Goal: Contribute content: Contribute content

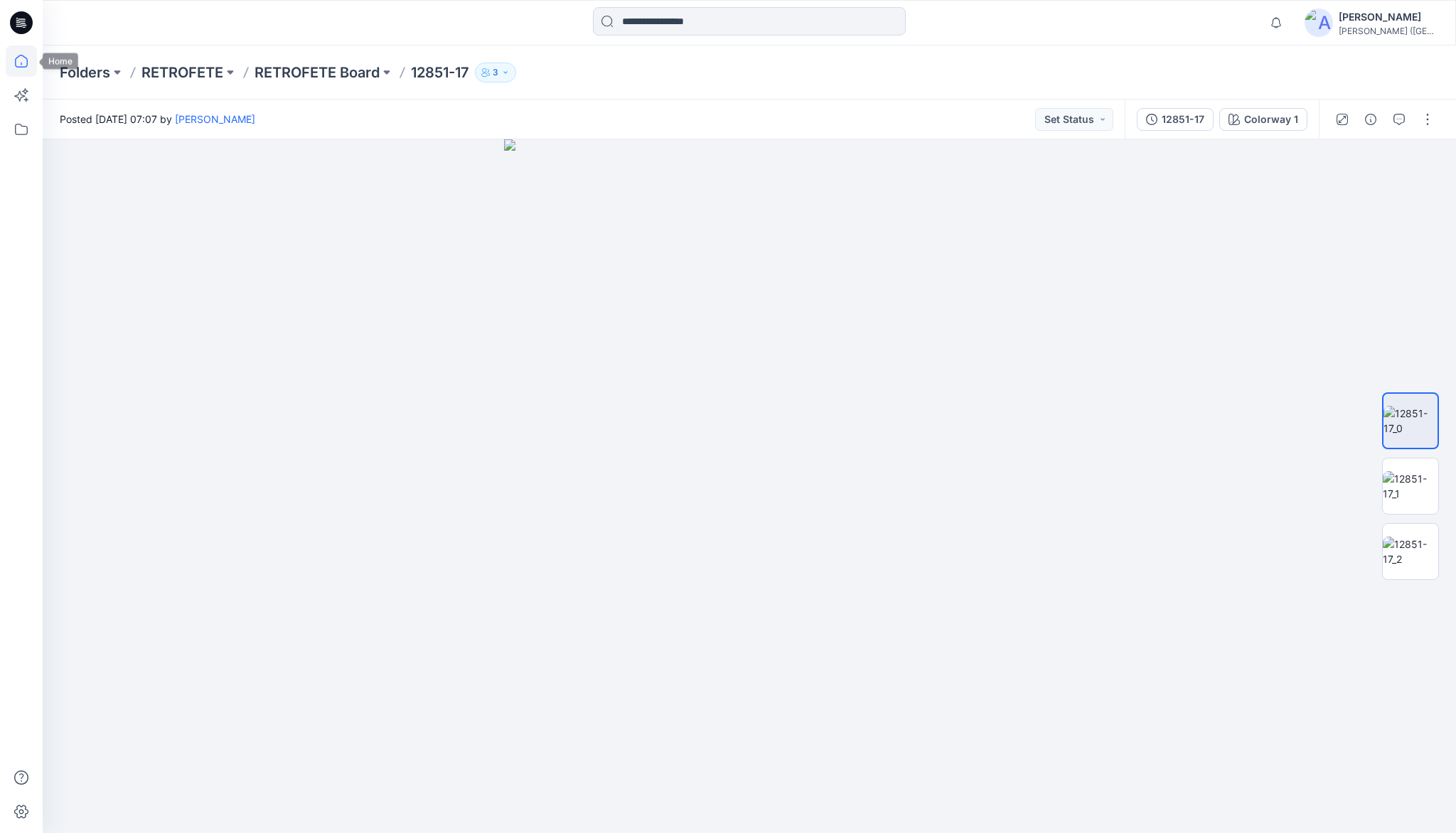
click at [34, 61] on icon at bounding box center [21, 61] width 31 height 31
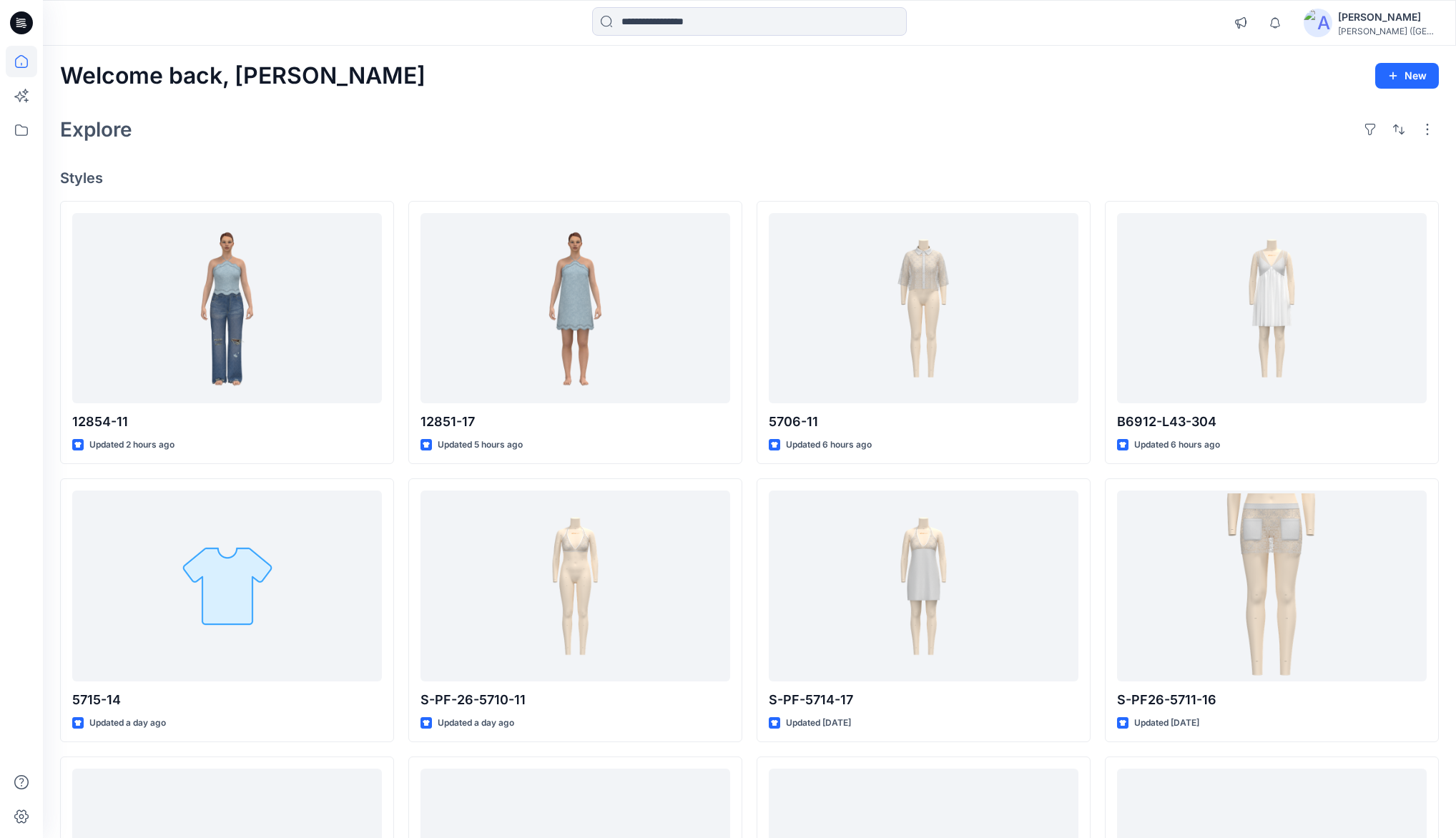
click at [654, 118] on div "Explore" at bounding box center [749, 129] width 1378 height 35
click at [624, 85] on div "Welcome back, [PERSON_NAME] New" at bounding box center [749, 75] width 1378 height 26
drag, startPoint x: 720, startPoint y: 105, endPoint x: 555, endPoint y: 145, distance: 169.8
click at [720, 105] on div "Welcome back, [PERSON_NAME] New Explore Styles 12854-11 Updated 2 hours ago 571…" at bounding box center [749, 567] width 1413 height 1043
drag, startPoint x: 672, startPoint y: 123, endPoint x: 722, endPoint y: 118, distance: 50.2
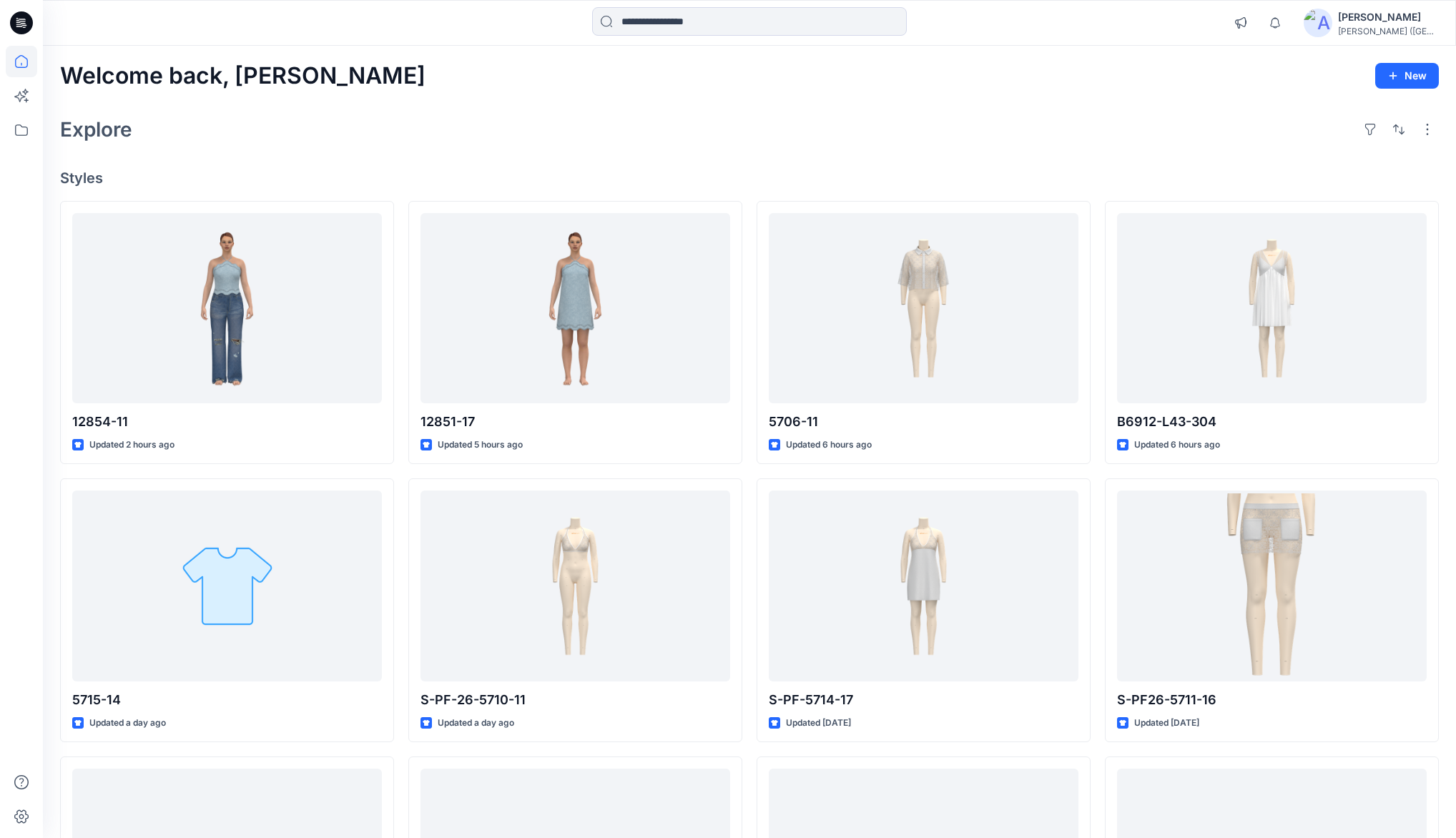
click at [672, 123] on div "Explore" at bounding box center [749, 129] width 1378 height 35
click at [820, 102] on div "Welcome back, [PERSON_NAME] New Explore Styles 12854-11 Updated 2 hours ago 571…" at bounding box center [749, 567] width 1413 height 1043
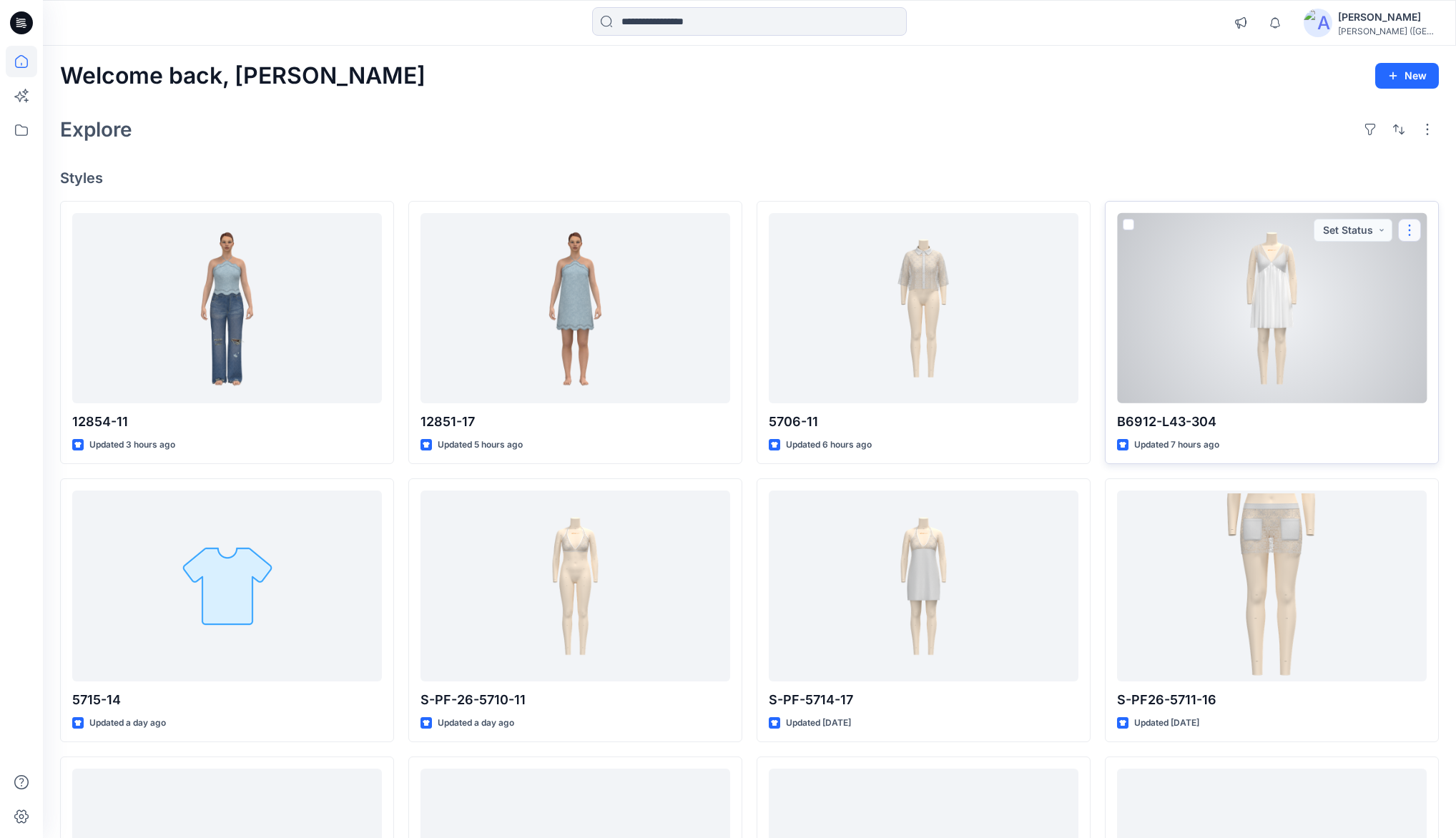
click at [1411, 232] on button "button" at bounding box center [1409, 230] width 23 height 23
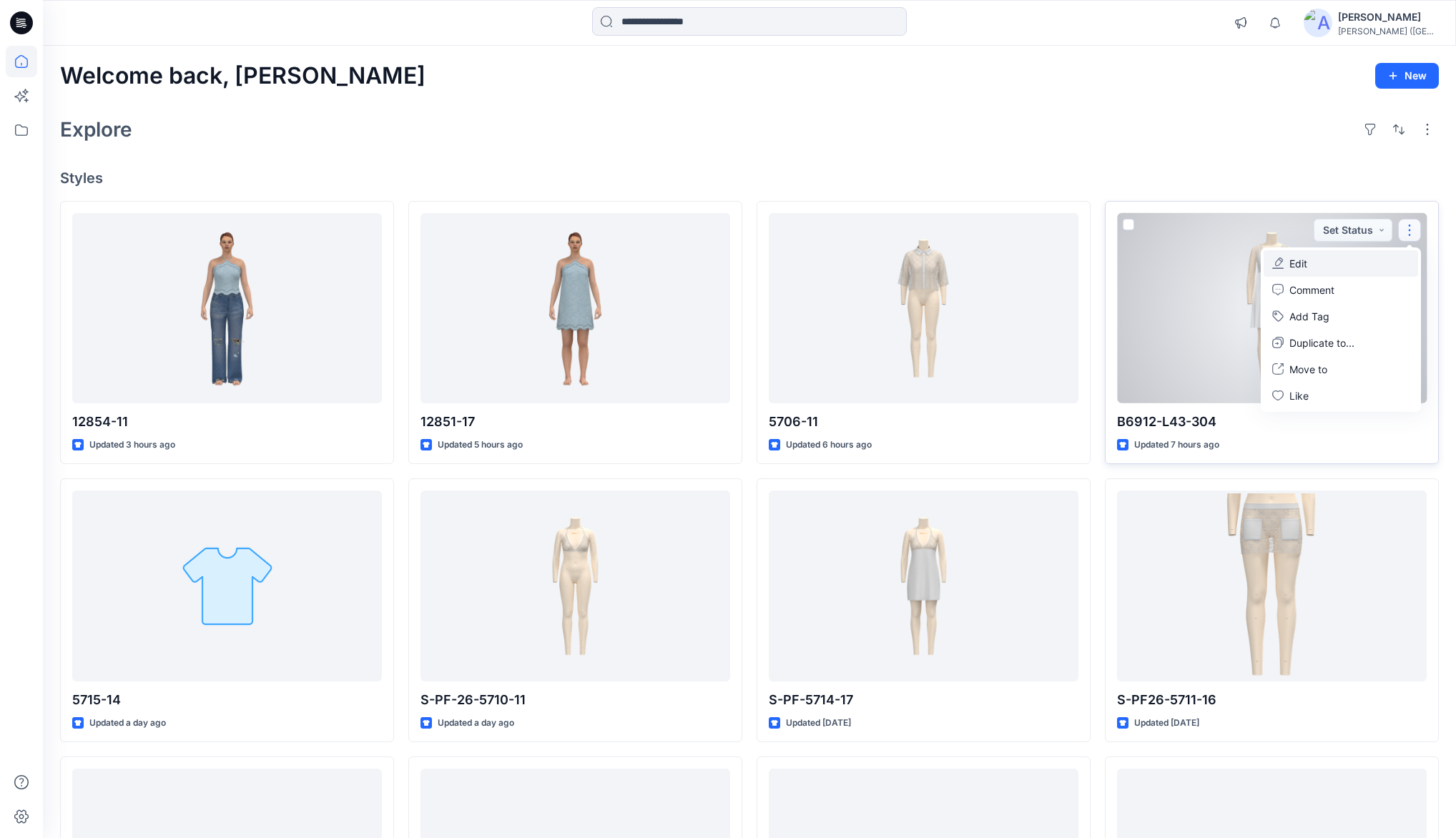
click at [1313, 261] on button "Edit" at bounding box center [1340, 263] width 155 height 26
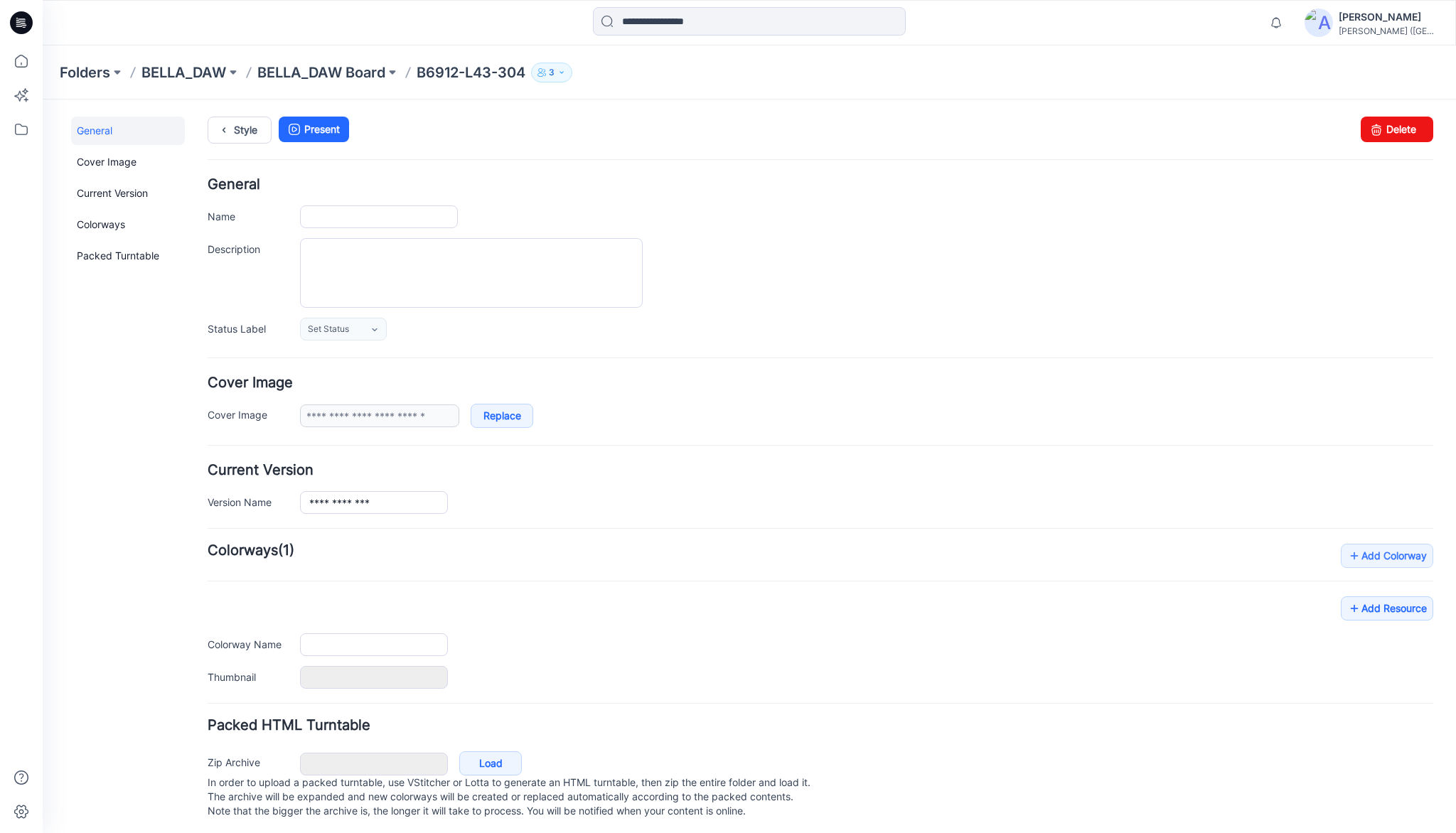
type input "**********"
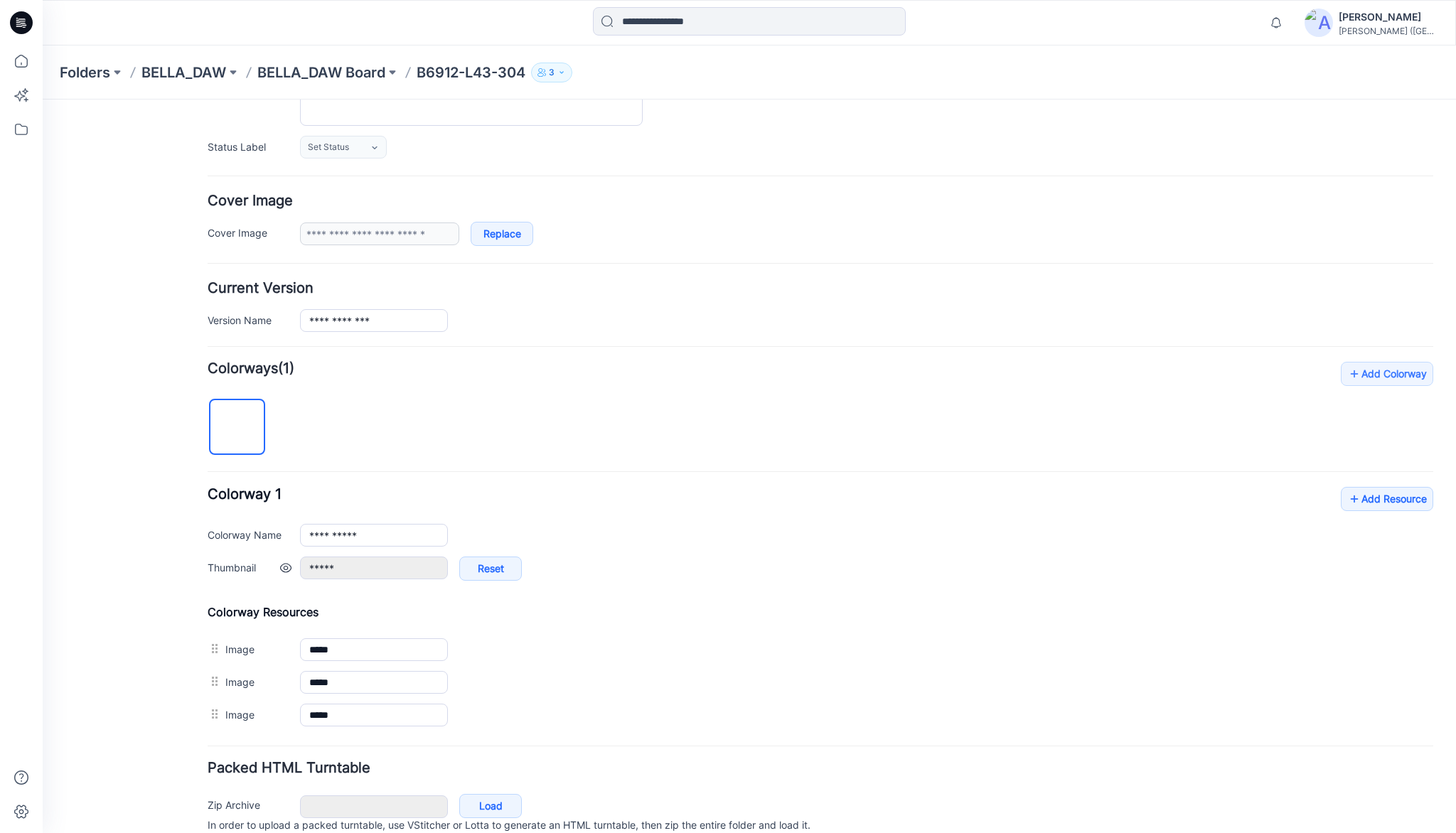
scroll to position [240, 0]
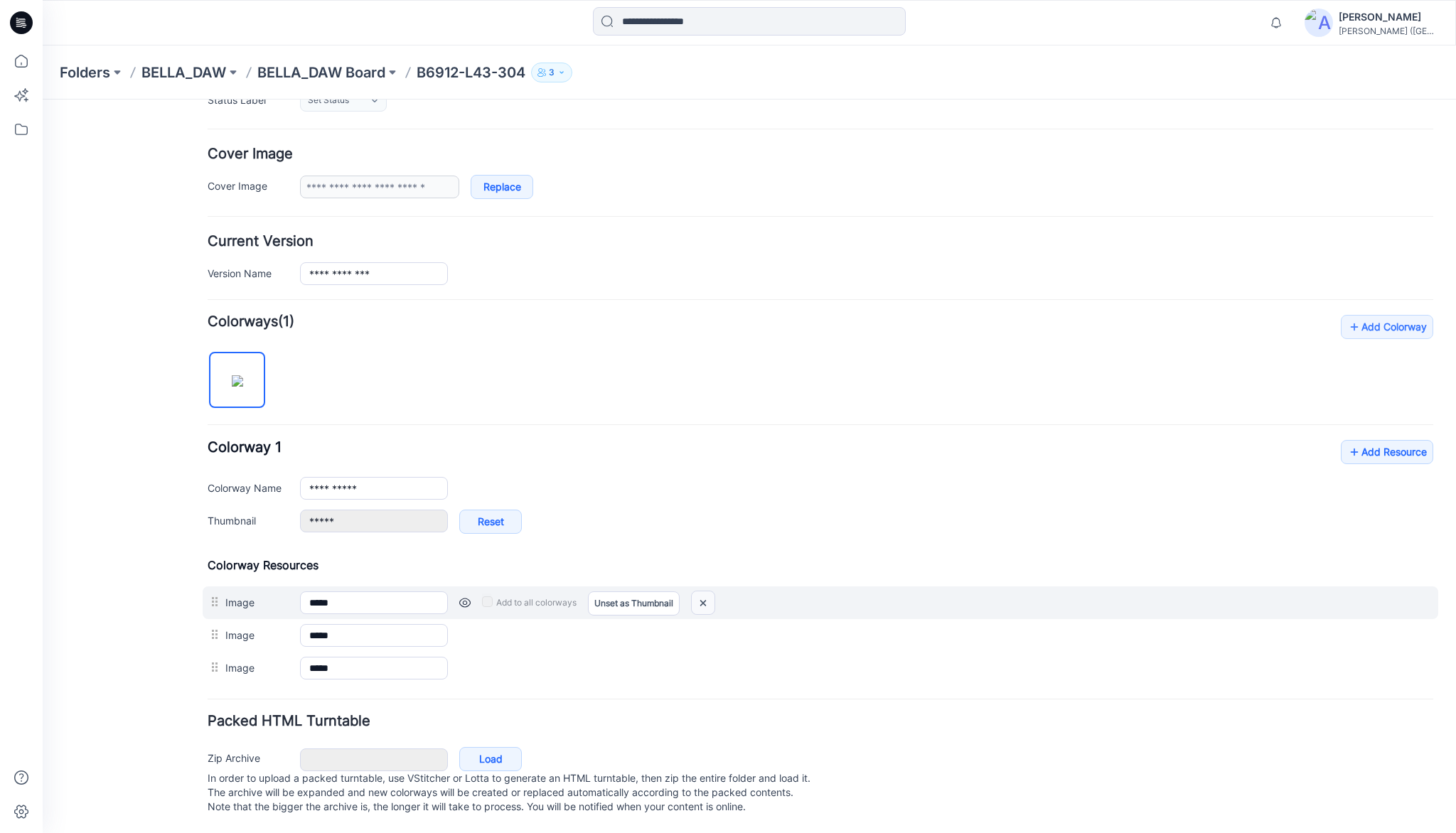
click at [708, 592] on img at bounding box center [703, 604] width 23 height 24
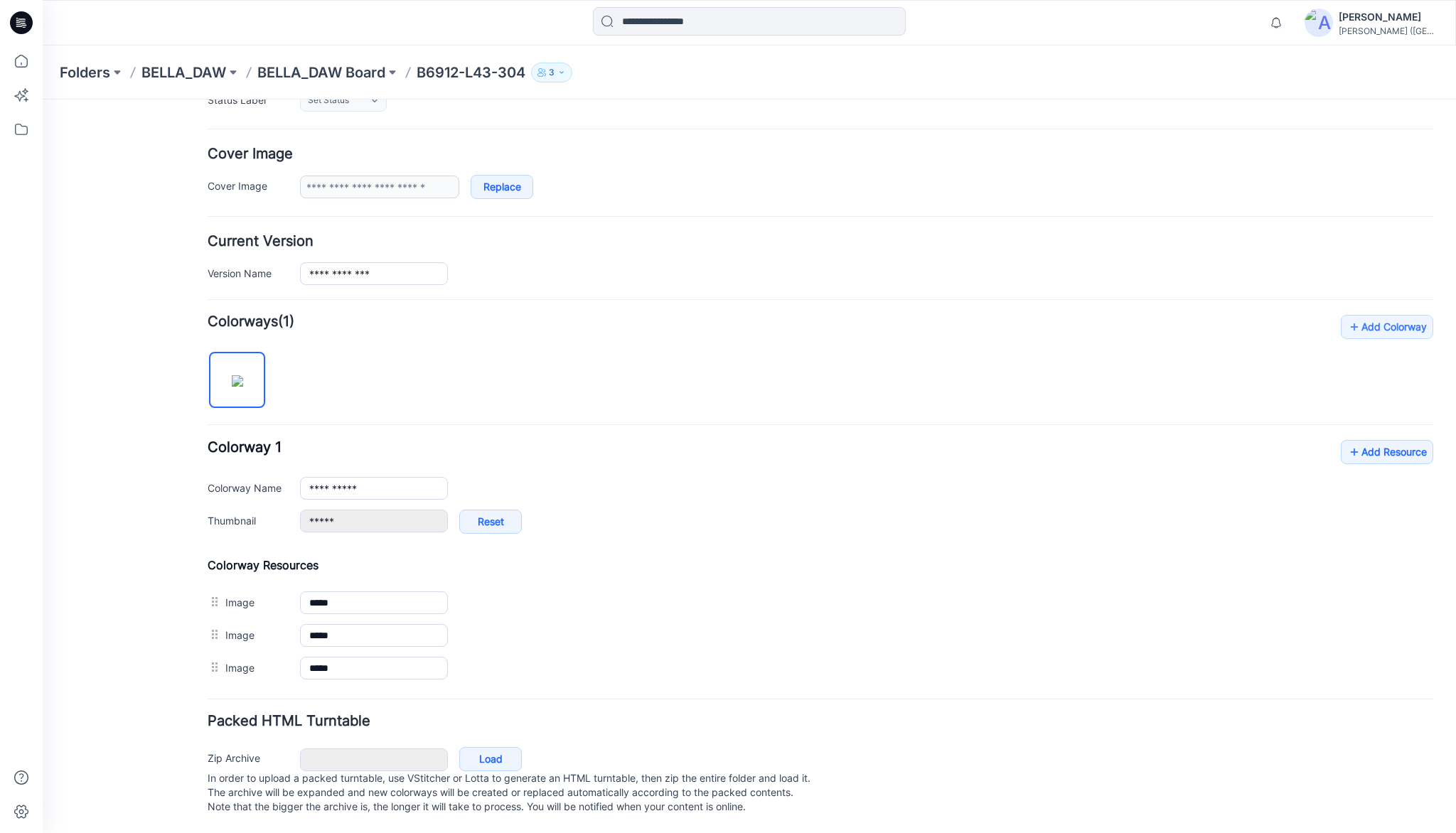
type input "**********"
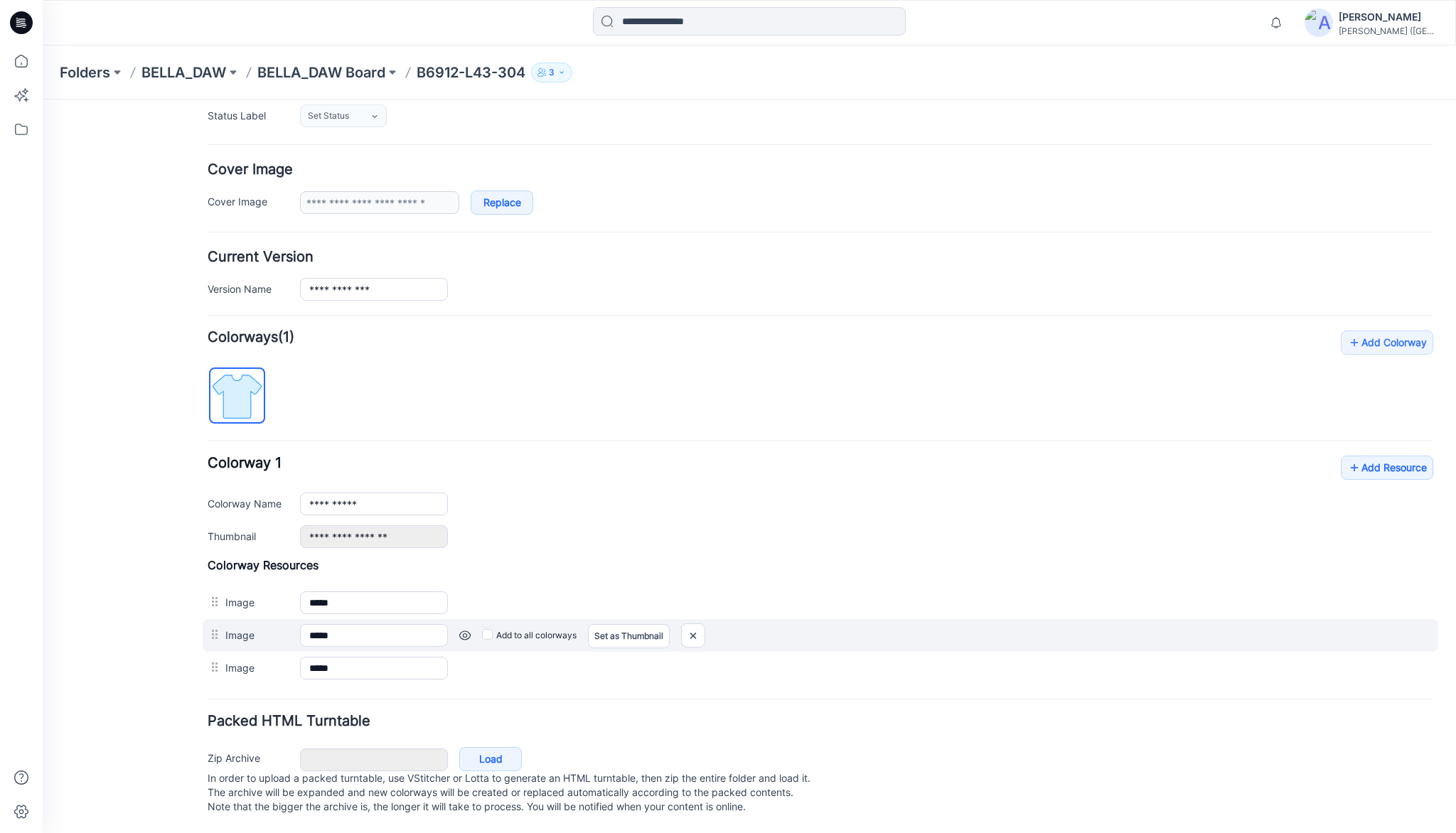
scroll to position [191, 0]
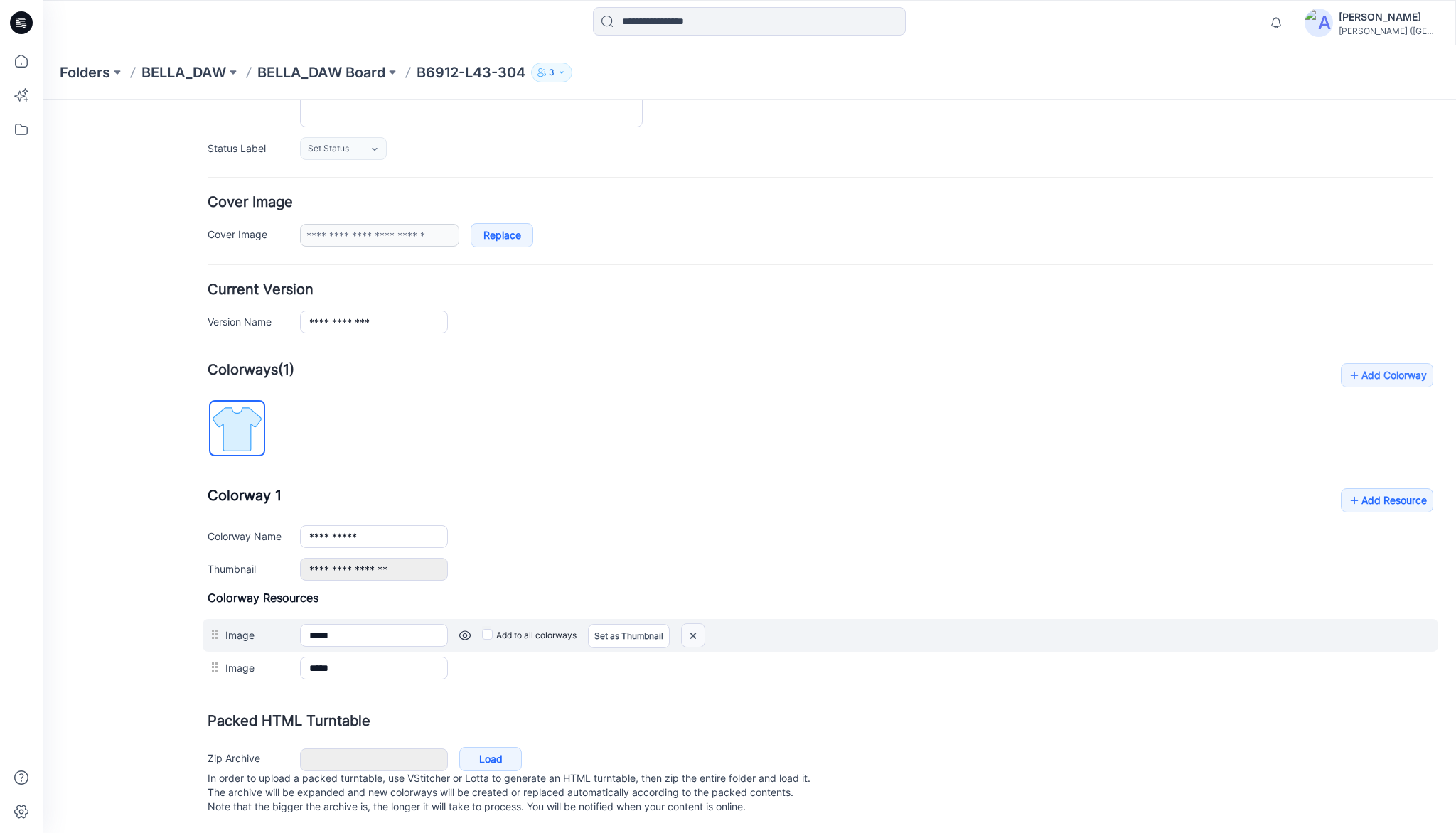
click at [694, 624] on img at bounding box center [693, 635] width 23 height 24
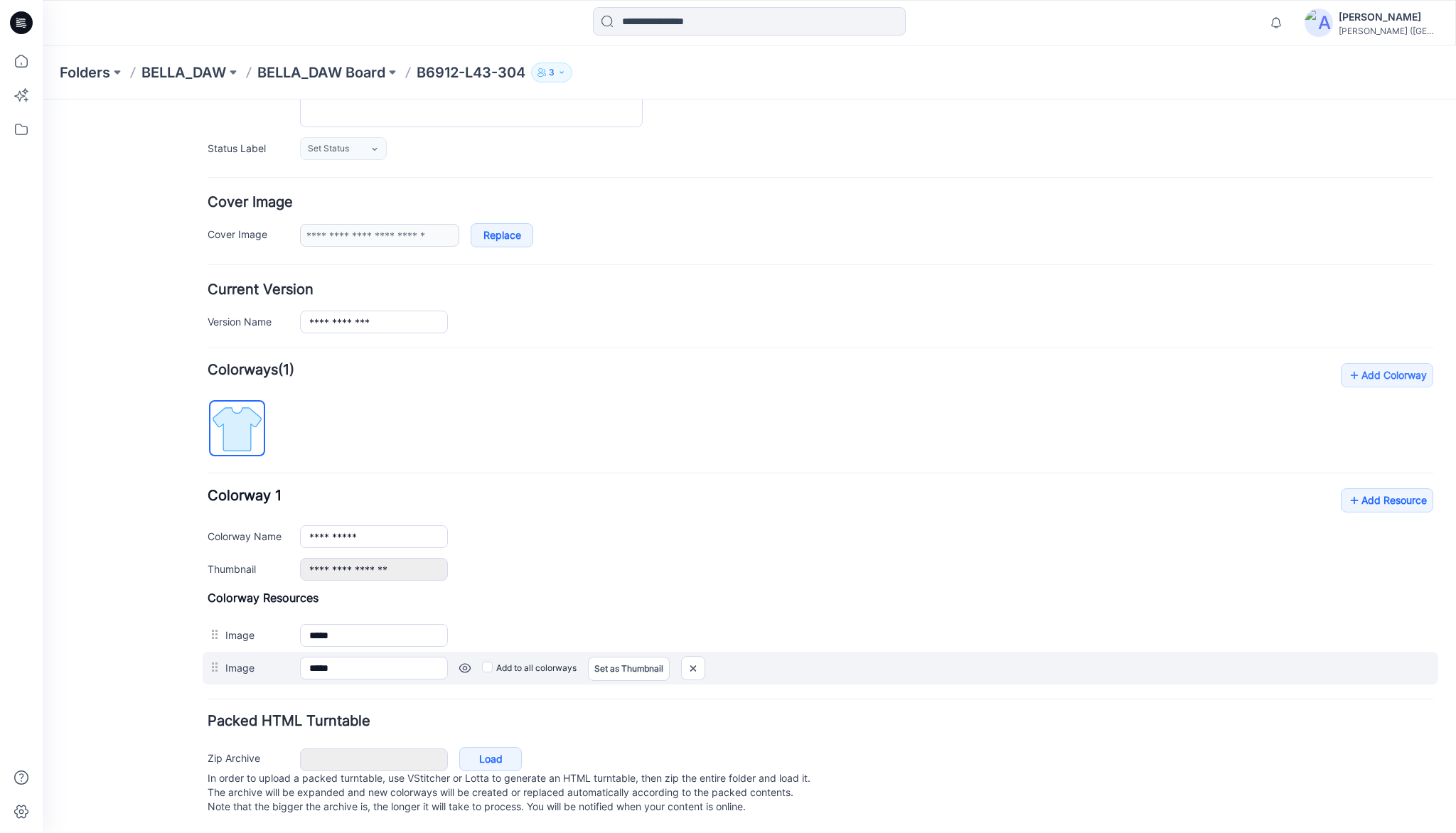
scroll to position [159, 0]
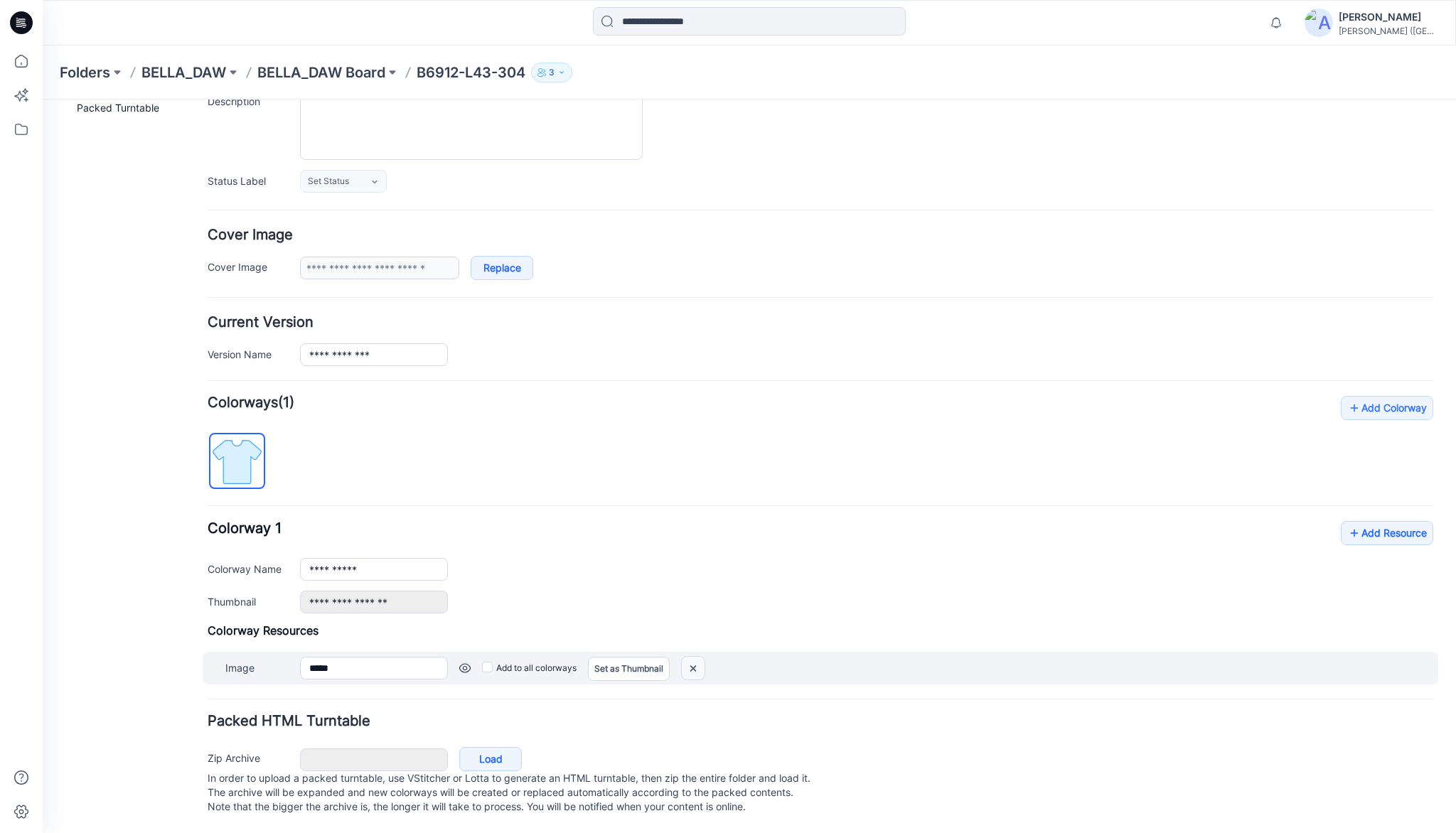
drag, startPoint x: 694, startPoint y: 655, endPoint x: 818, endPoint y: 160, distance: 510.3
click at [694, 656] on img at bounding box center [693, 668] width 23 height 24
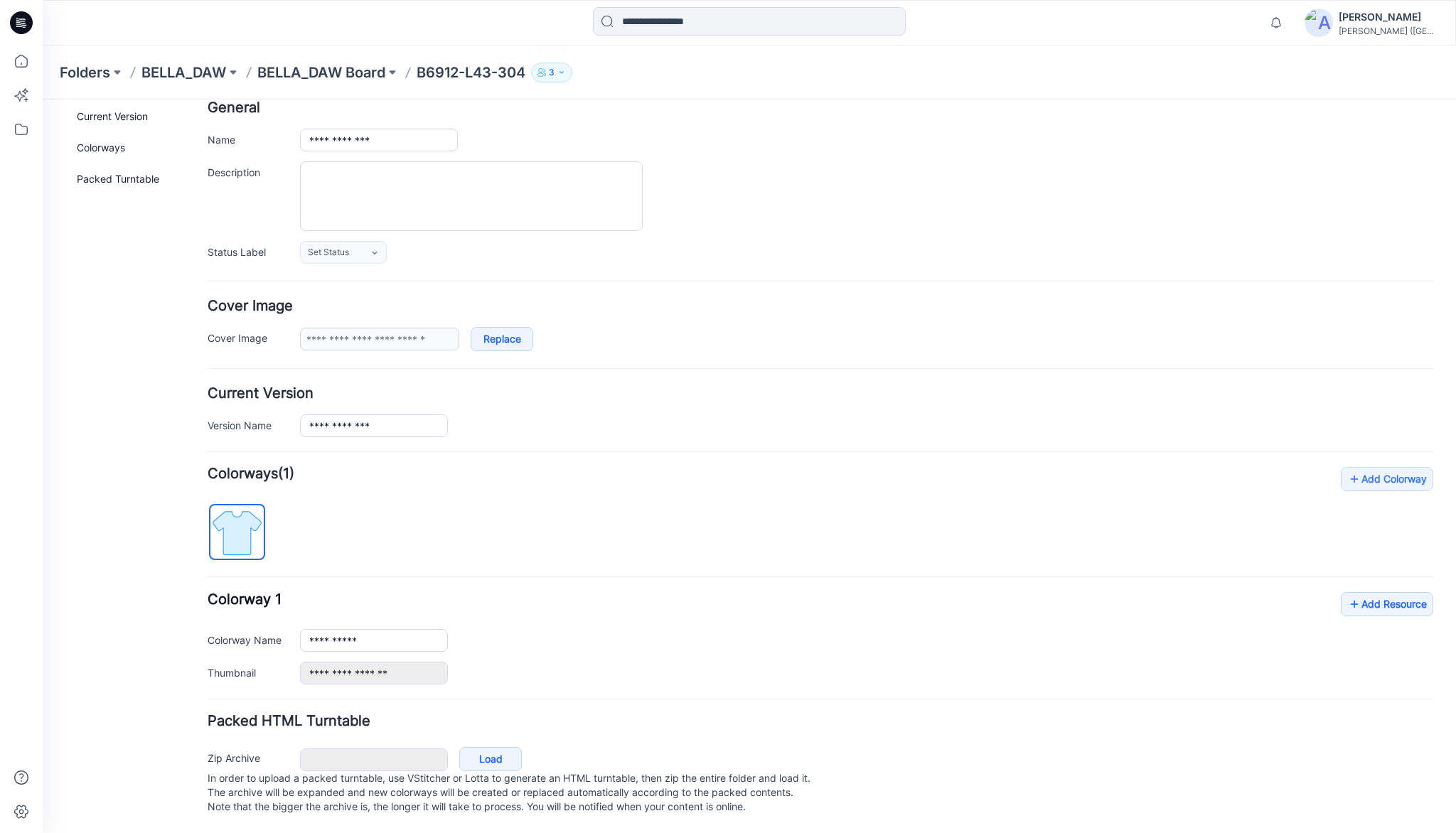
scroll to position [88, 0]
click at [1372, 592] on link "Add Resource" at bounding box center [1387, 604] width 92 height 24
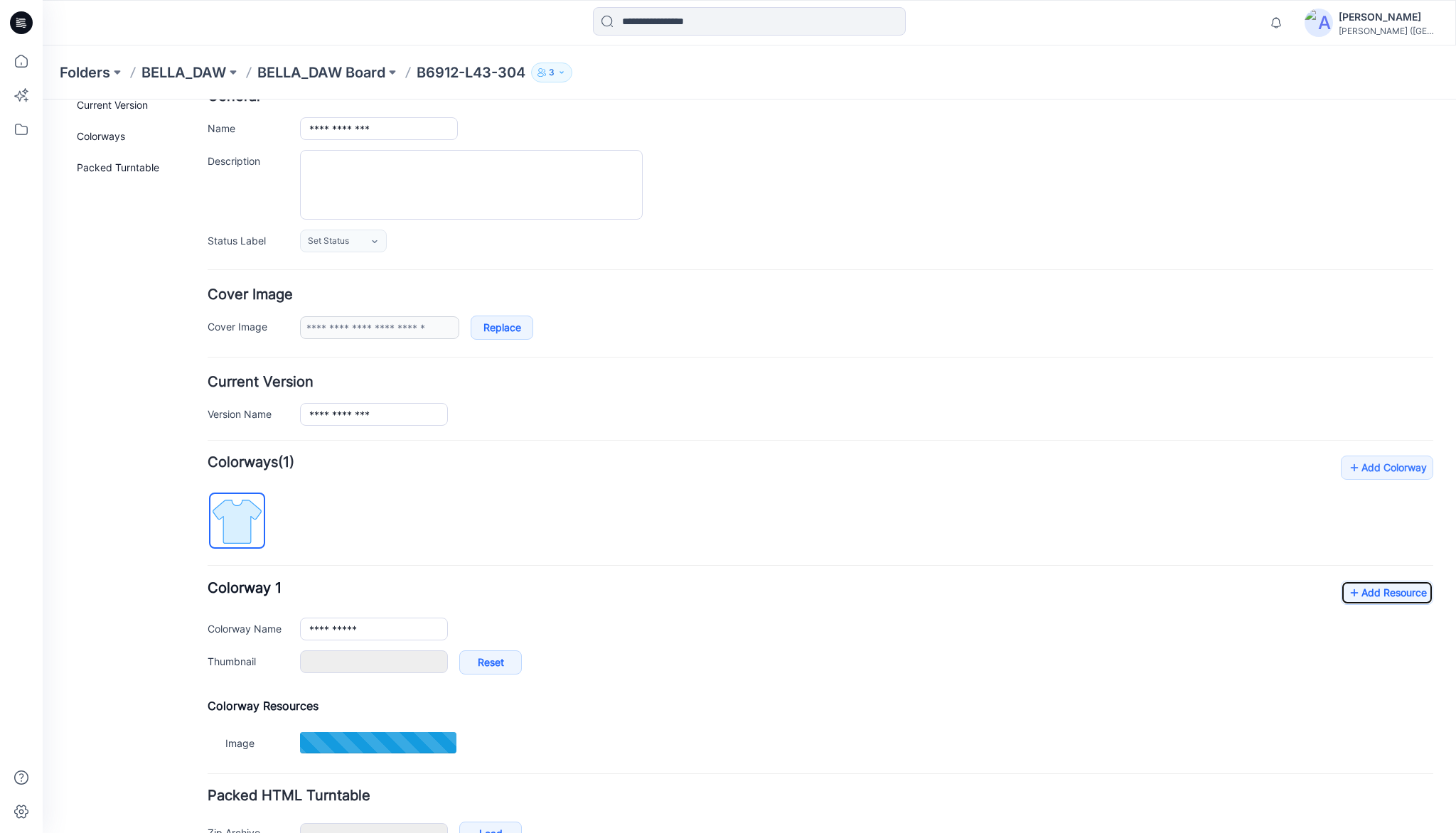
type input "*****"
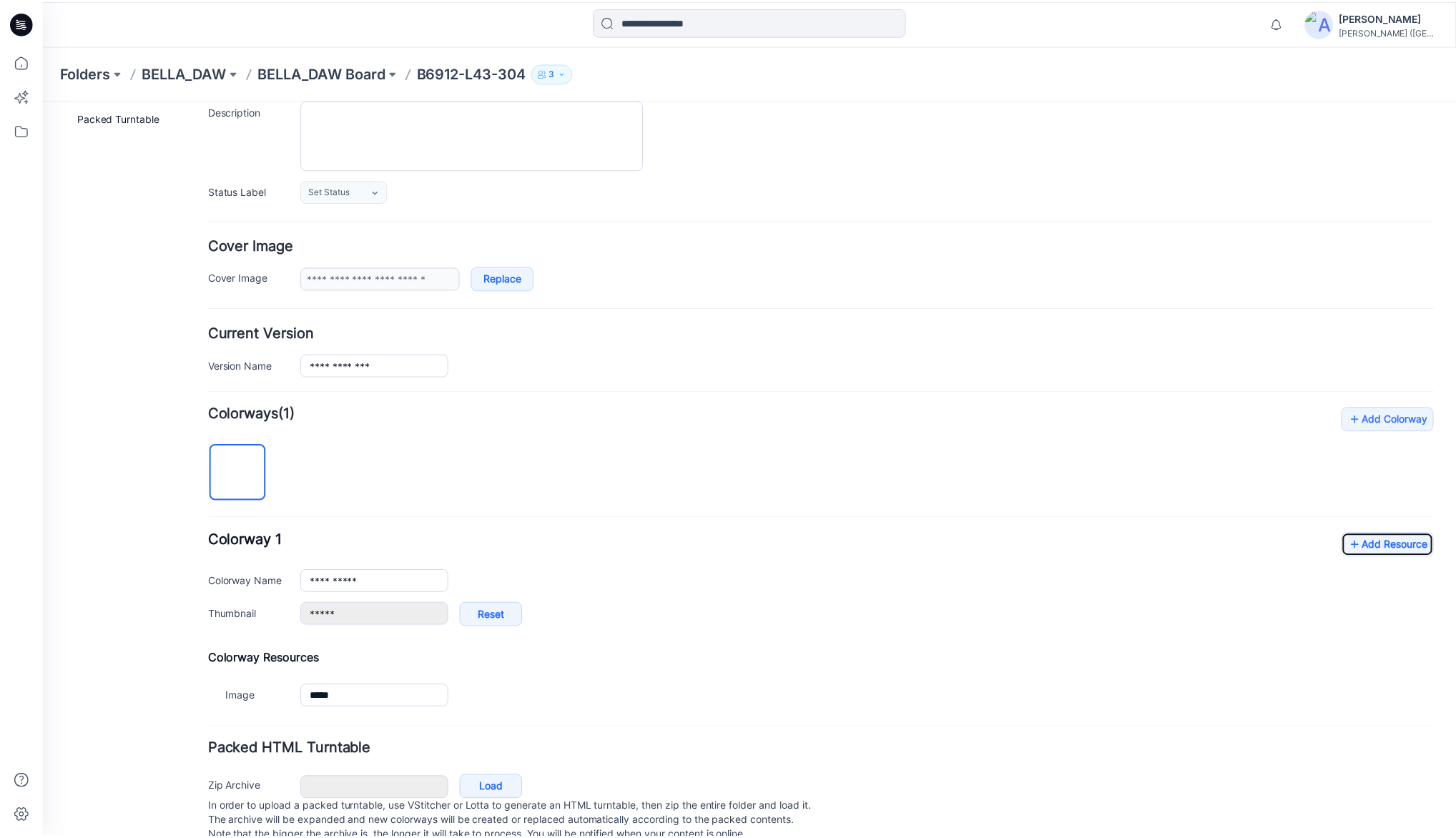
scroll to position [176, 0]
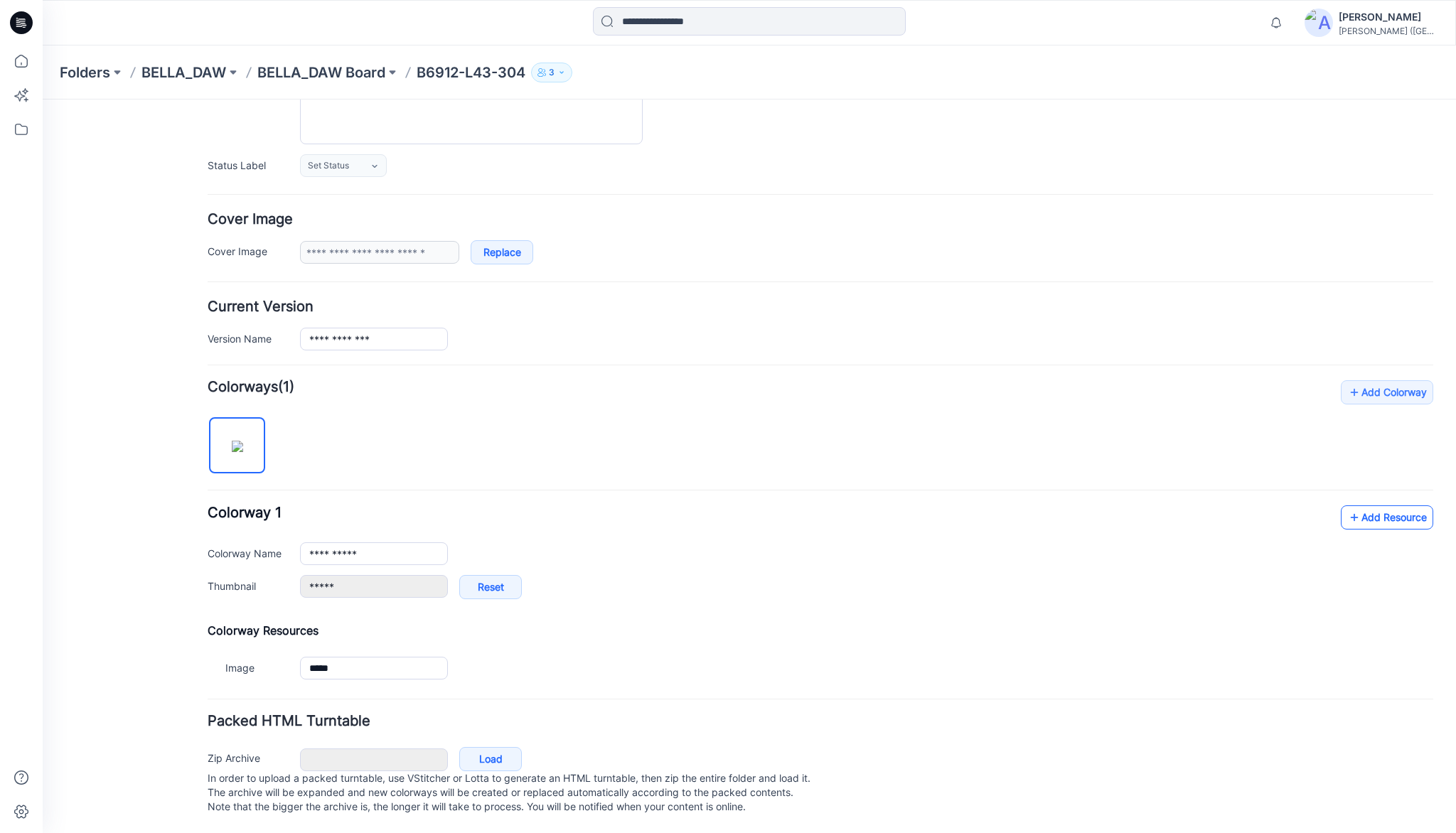
click at [1382, 505] on link "Add Resource" at bounding box center [1387, 517] width 92 height 24
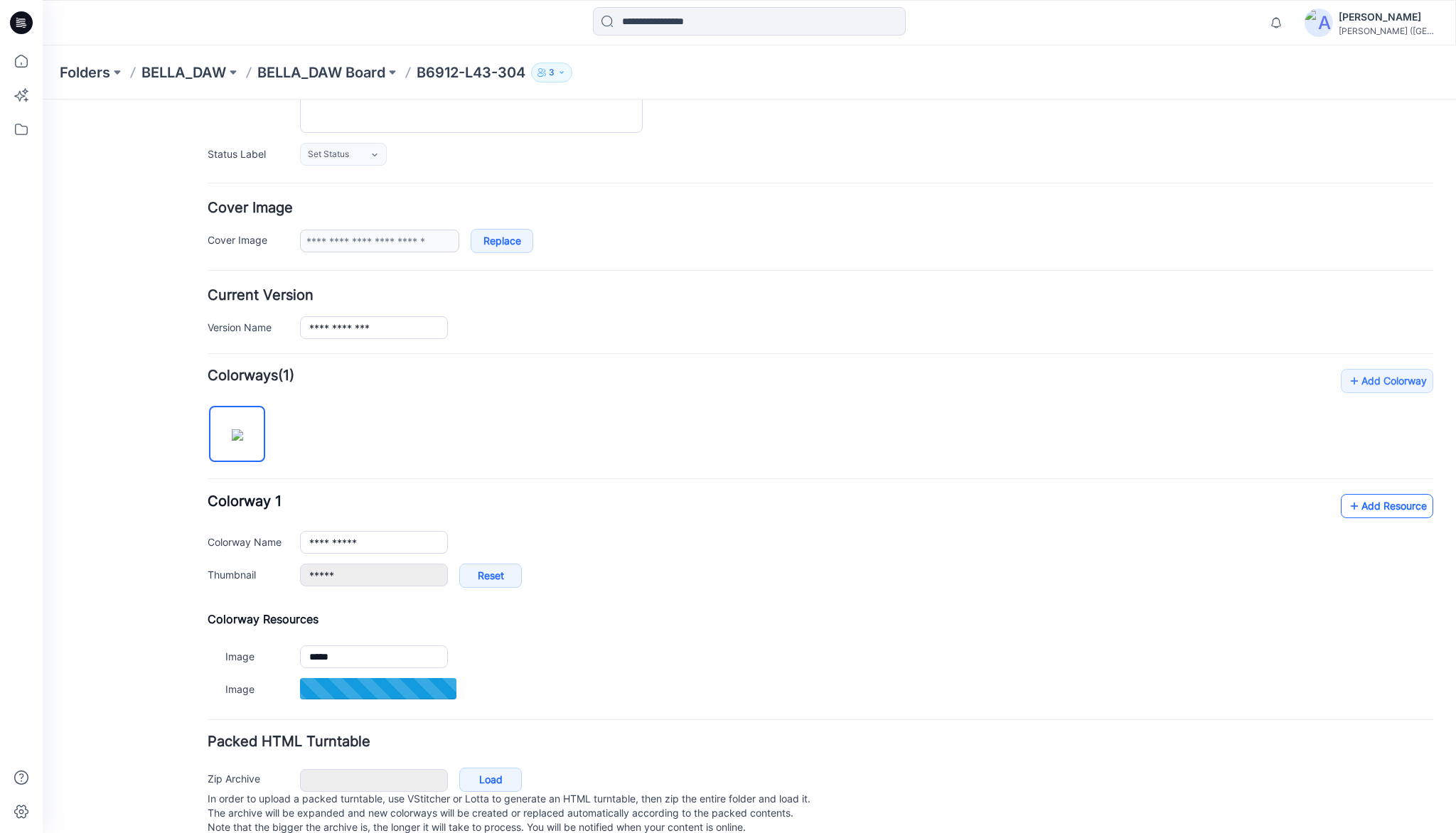
click at [1375, 499] on link "Add Resource" at bounding box center [1387, 506] width 92 height 24
click at [1405, 506] on link "Add Resource" at bounding box center [1387, 506] width 92 height 24
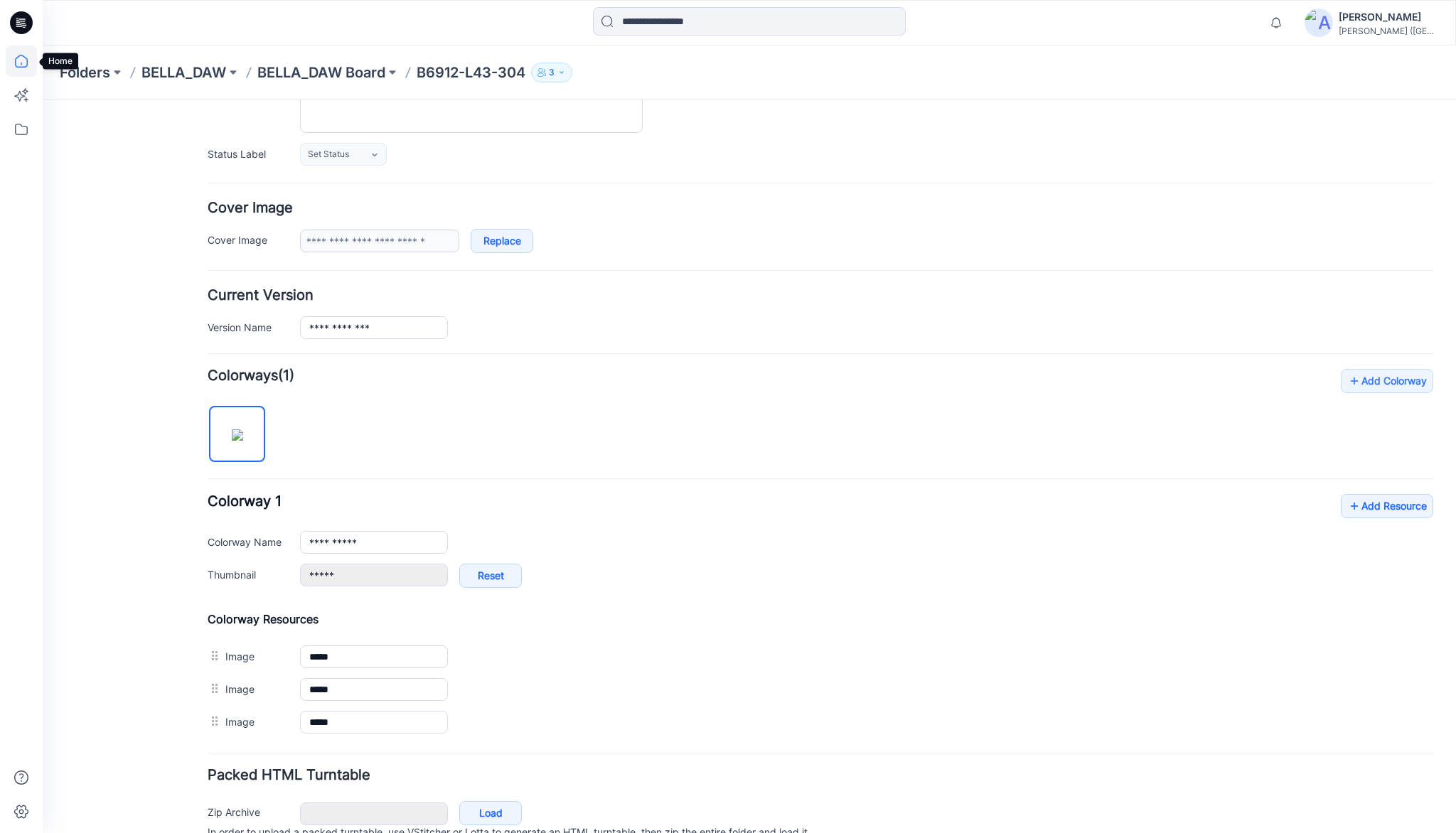
click at [17, 62] on icon at bounding box center [21, 61] width 31 height 31
